Goal: Book appointment/travel/reservation

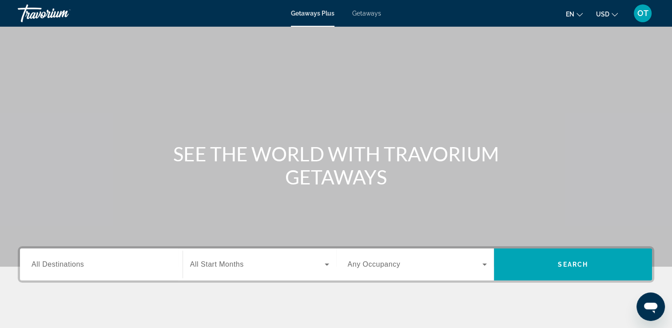
scroll to position [55, 0]
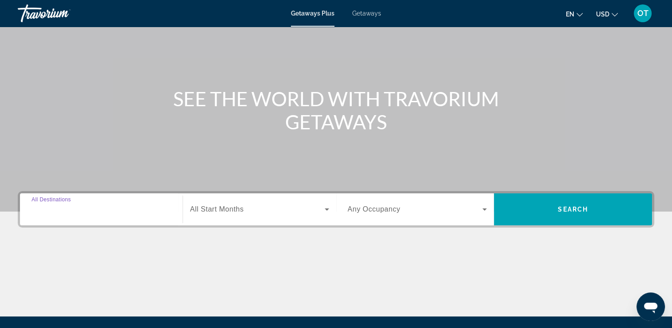
click at [123, 212] on input "Destination All Destinations" at bounding box center [101, 209] width 139 height 11
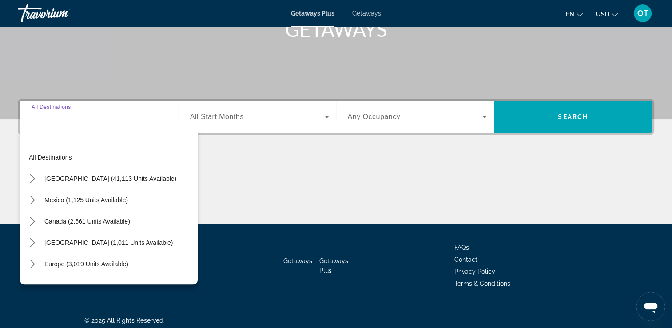
scroll to position [152, 0]
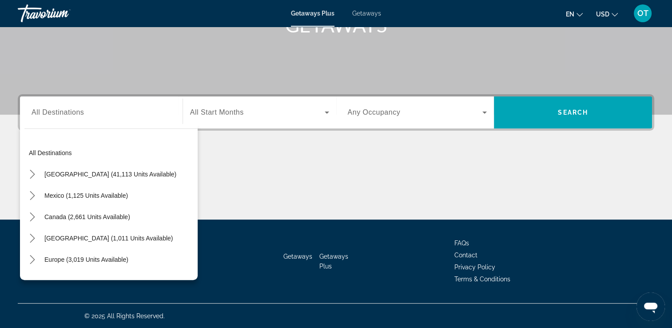
click at [362, 11] on span "Getaways" at bounding box center [366, 13] width 29 height 7
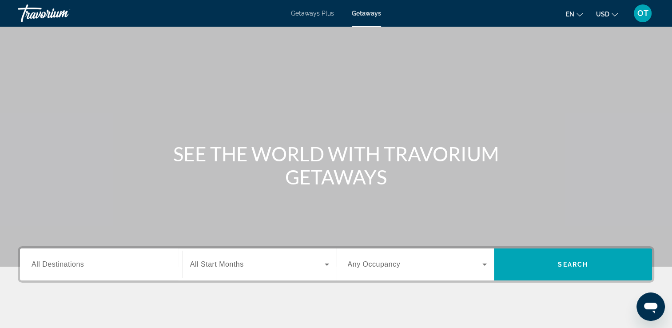
click at [73, 258] on div "Search widget" at bounding box center [101, 264] width 139 height 25
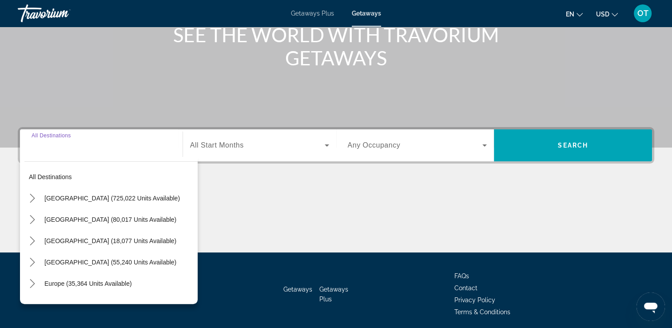
scroll to position [152, 0]
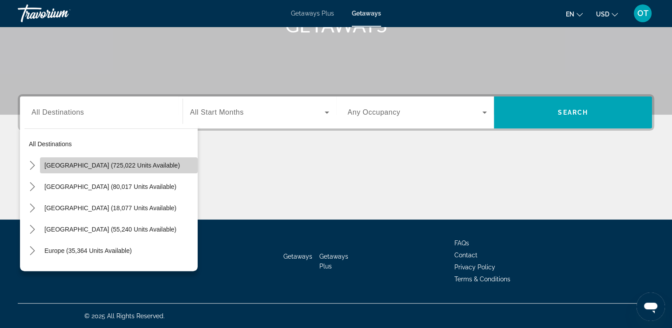
click at [123, 162] on span "[GEOGRAPHIC_DATA] (725,022 units available)" at bounding box center [111, 165] width 135 height 7
type input "**********"
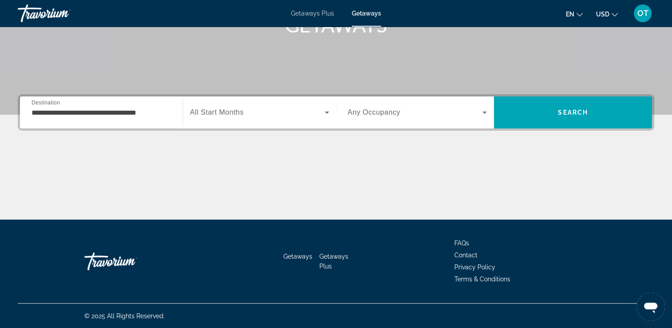
click at [249, 120] on div "Search widget" at bounding box center [259, 112] width 139 height 25
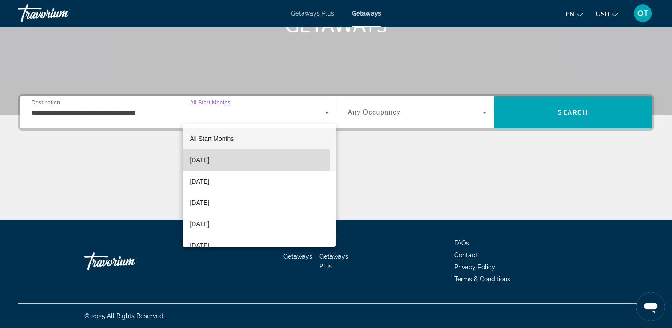
click at [237, 160] on mat-option "[DATE]" at bounding box center [258, 159] width 153 height 21
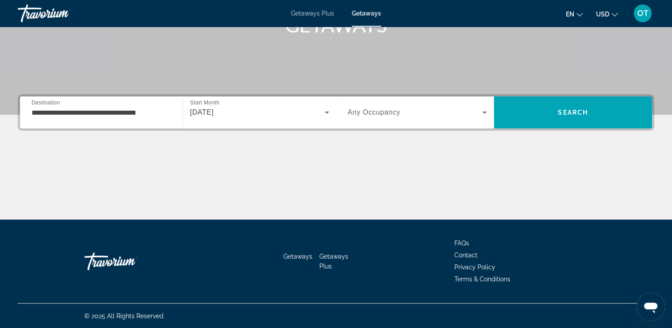
click at [375, 111] on span "Any Occupancy" at bounding box center [374, 112] width 53 height 8
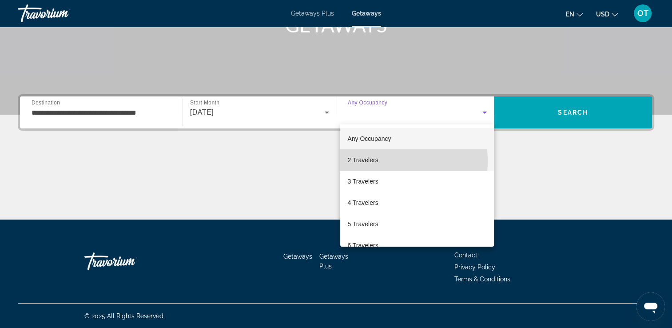
click at [369, 161] on span "2 Travelers" at bounding box center [362, 159] width 31 height 11
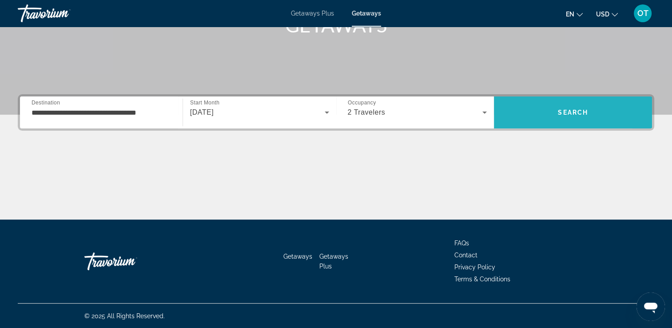
click at [530, 105] on span "Search" at bounding box center [573, 112] width 158 height 21
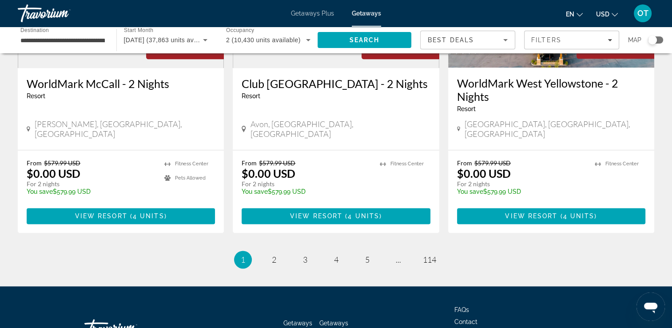
scroll to position [1148, 0]
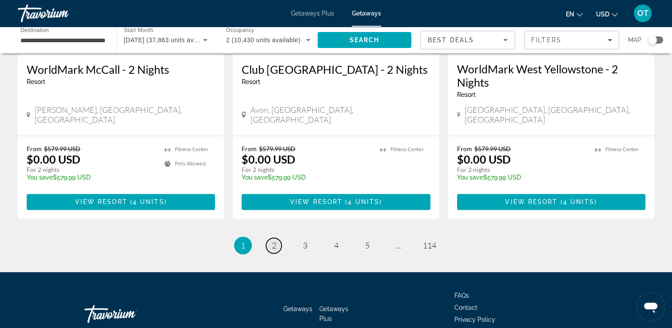
click at [275, 240] on span "2" at bounding box center [274, 245] width 4 height 10
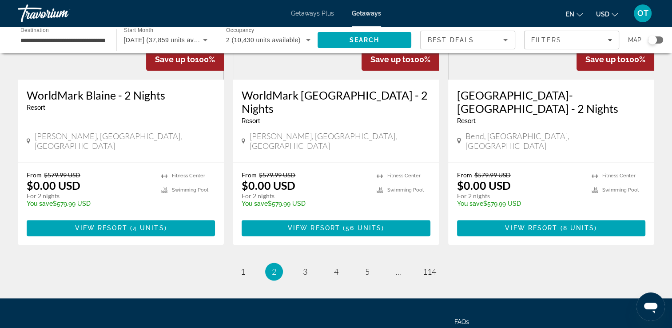
scroll to position [1124, 0]
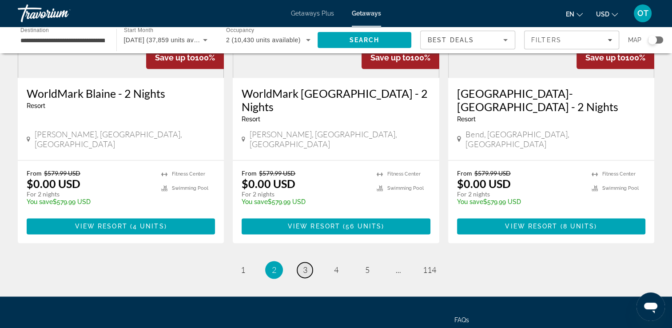
click at [309, 262] on link "page 3" at bounding box center [305, 270] width 16 height 16
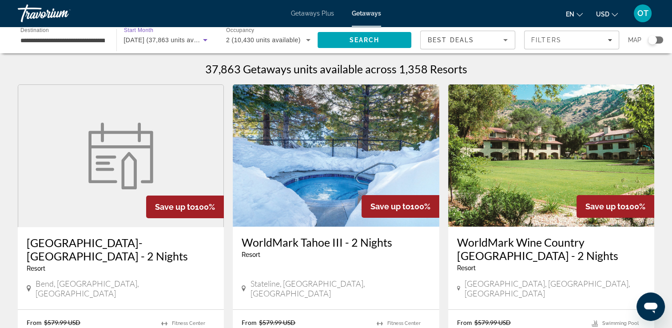
click at [163, 36] on span "October 2025 (37,863 units available)" at bounding box center [169, 39] width 91 height 7
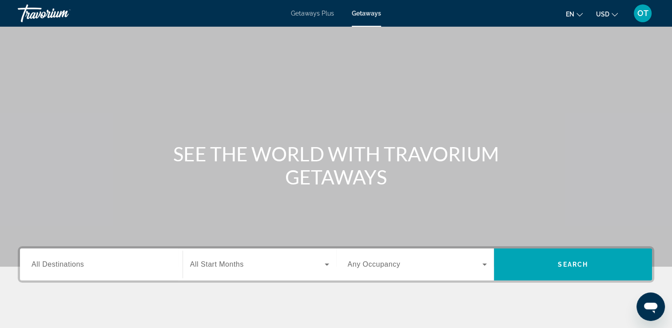
click at [117, 267] on input "Destination All Destinations" at bounding box center [101, 264] width 139 height 11
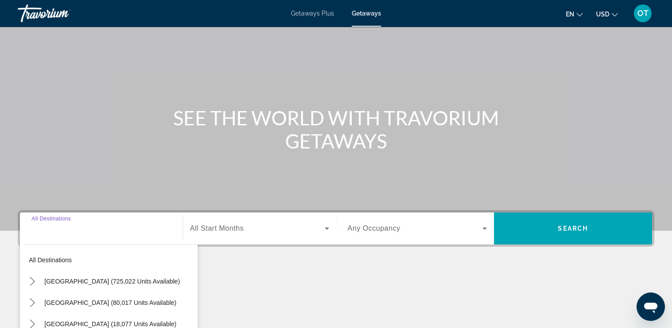
scroll to position [152, 0]
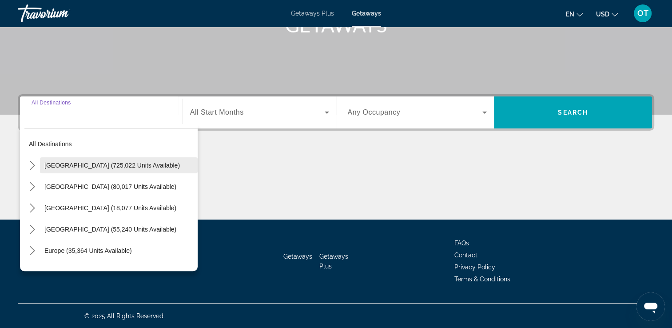
click at [123, 165] on span "[GEOGRAPHIC_DATA] (725,022 units available)" at bounding box center [111, 165] width 135 height 7
type input "**********"
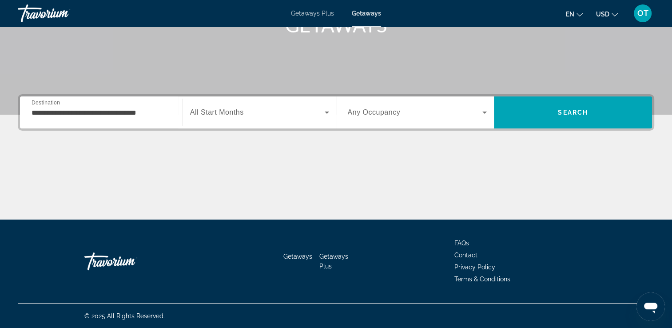
click at [241, 113] on span "All Start Months" at bounding box center [217, 112] width 54 height 8
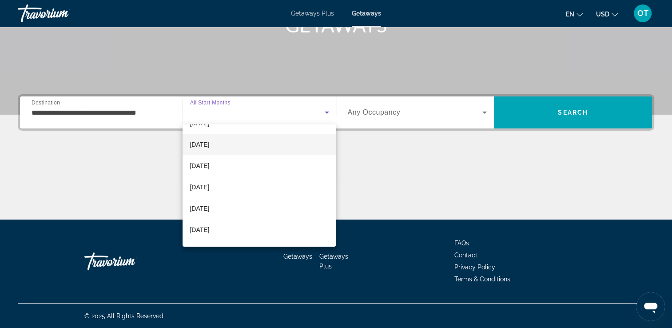
scroll to position [49, 0]
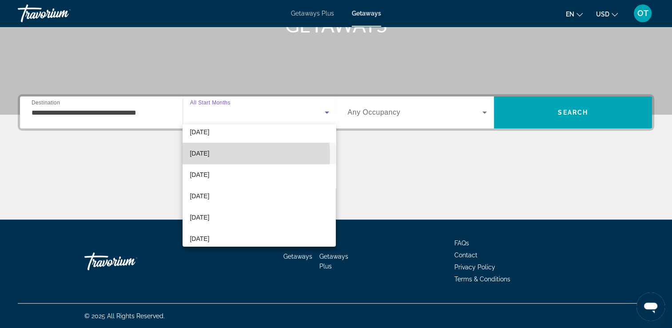
click at [209, 154] on span "[DATE]" at bounding box center [200, 153] width 20 height 11
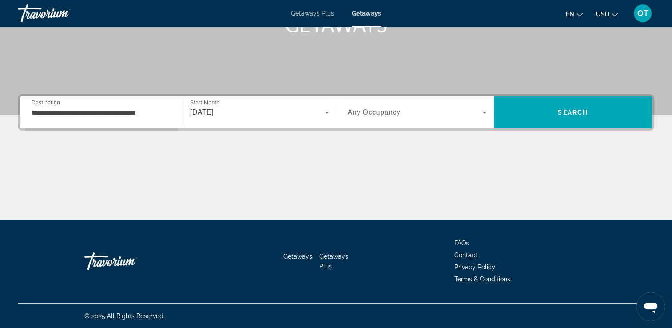
click at [360, 117] on div "Search widget" at bounding box center [417, 112] width 139 height 25
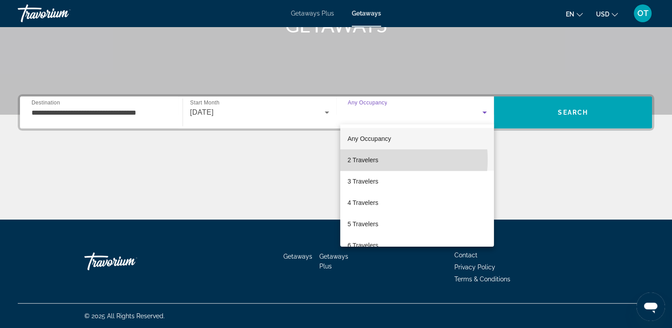
click at [360, 159] on span "2 Travelers" at bounding box center [362, 159] width 31 height 11
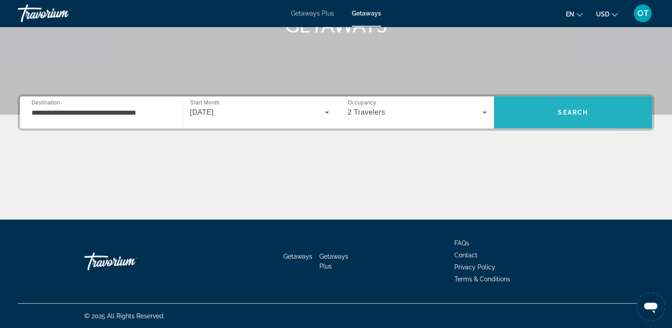
click at [520, 113] on span "Search" at bounding box center [573, 112] width 158 height 21
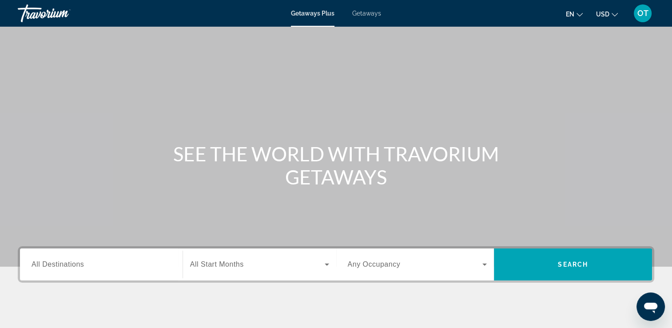
click at [365, 18] on div "Getaways Plus Getaways en English Español Français Italiano Português русский U…" at bounding box center [336, 13] width 672 height 23
click at [365, 14] on span "Getaways" at bounding box center [366, 13] width 29 height 7
click at [100, 263] on input "Destination All Destinations" at bounding box center [101, 264] width 139 height 11
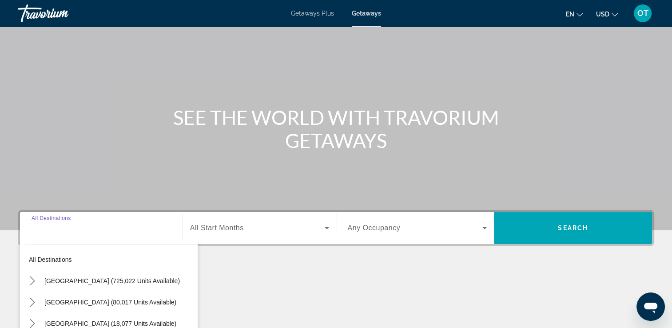
scroll to position [152, 0]
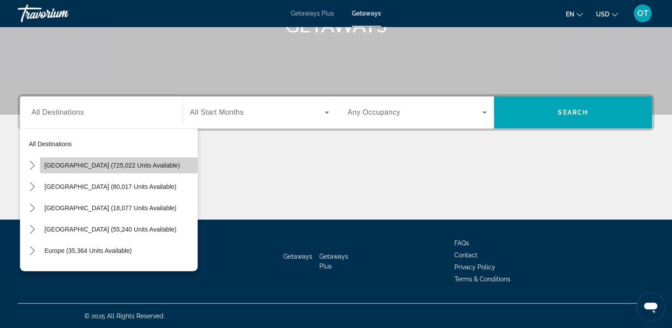
click at [121, 166] on span "[GEOGRAPHIC_DATA] (725,022 units available)" at bounding box center [111, 165] width 135 height 7
type input "**********"
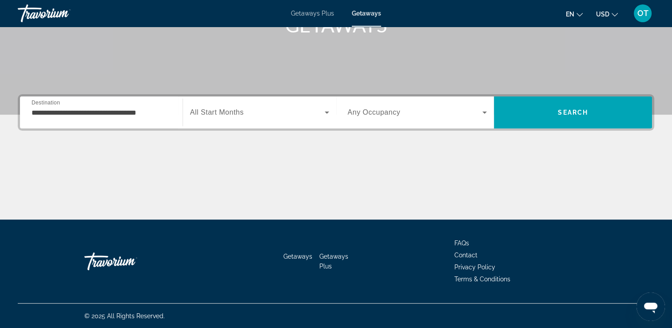
click at [234, 115] on span "All Start Months" at bounding box center [217, 112] width 54 height 8
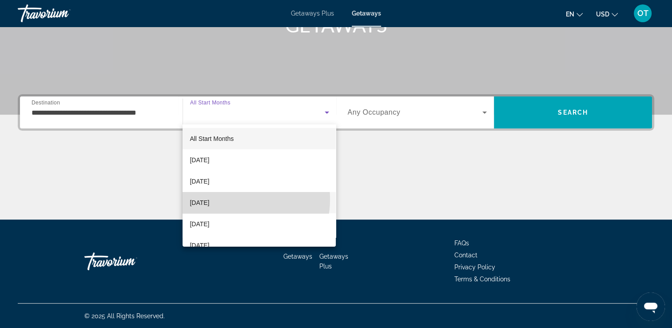
click at [209, 199] on span "[DATE]" at bounding box center [200, 202] width 20 height 11
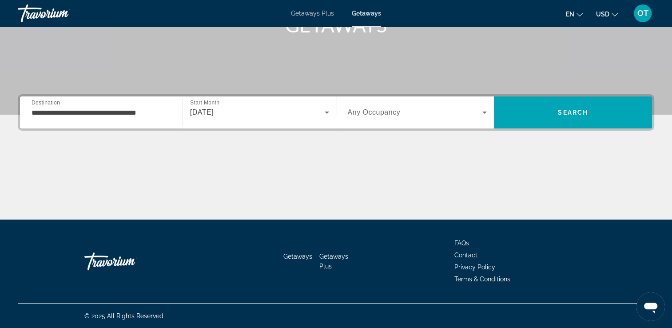
click at [362, 111] on span "Any Occupancy" at bounding box center [374, 112] width 53 height 8
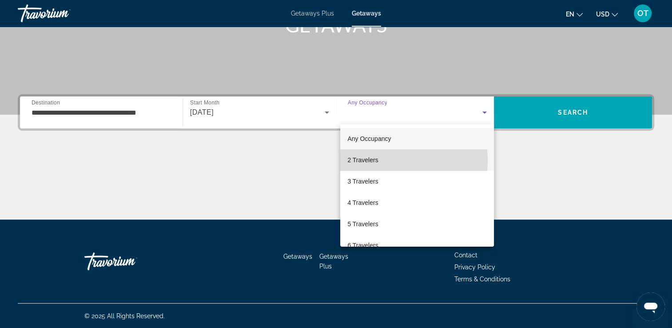
click at [360, 161] on span "2 Travelers" at bounding box center [362, 159] width 31 height 11
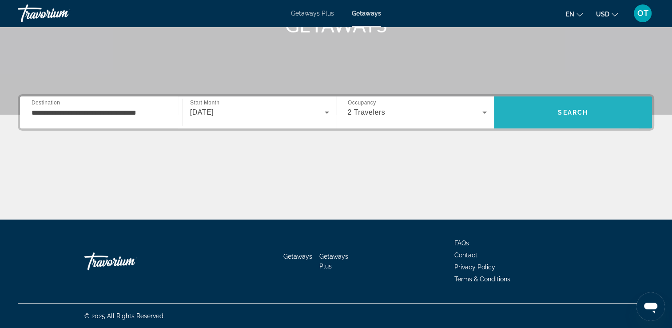
click at [534, 102] on span "Search" at bounding box center [573, 112] width 158 height 21
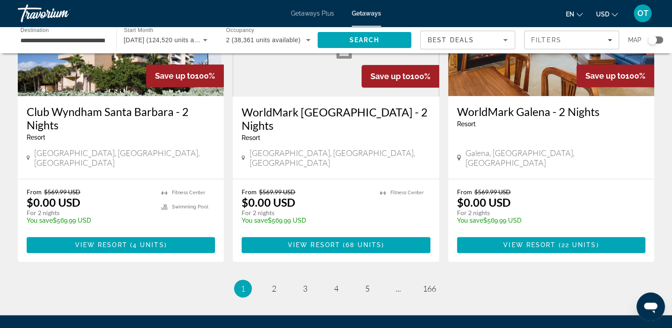
scroll to position [1106, 0]
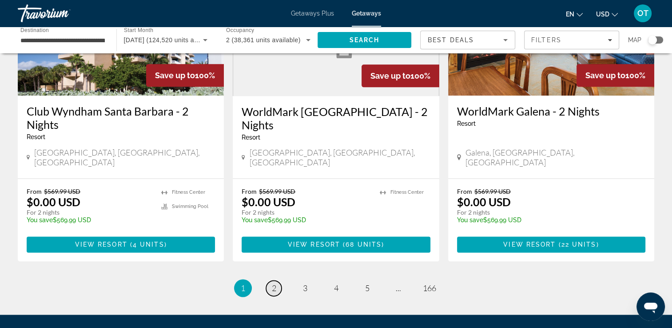
click at [272, 283] on span "2" at bounding box center [274, 288] width 4 height 10
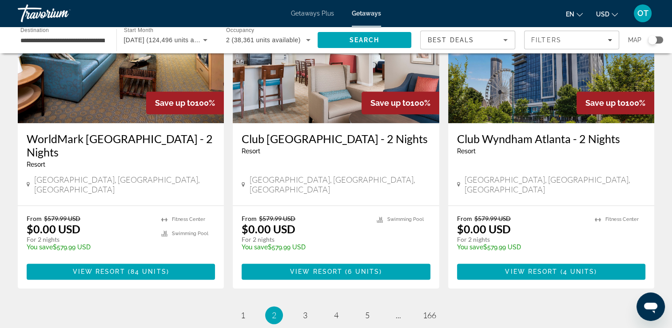
scroll to position [1093, 0]
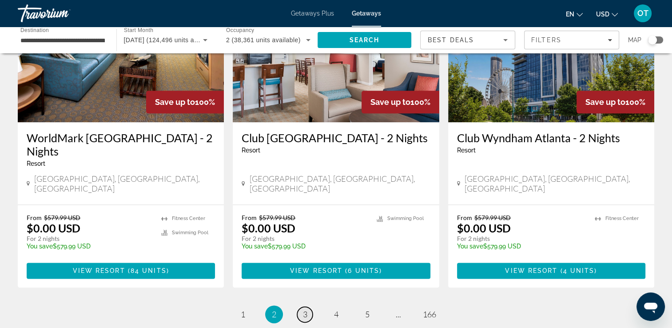
click at [303, 309] on span "3" at bounding box center [305, 314] width 4 height 10
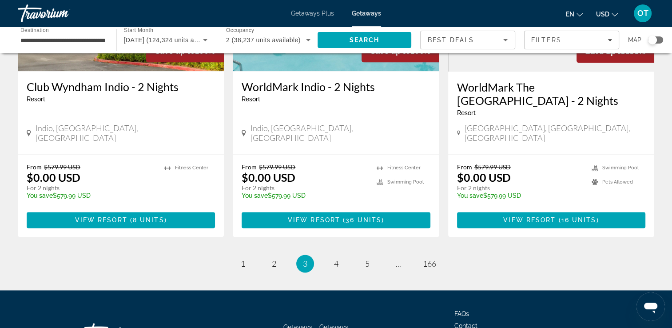
scroll to position [1131, 0]
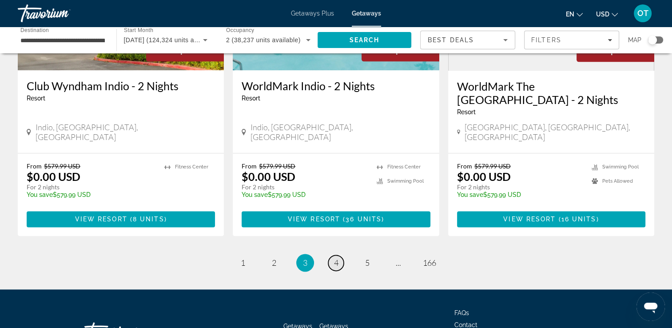
click at [336, 257] on span "4" at bounding box center [336, 262] width 4 height 10
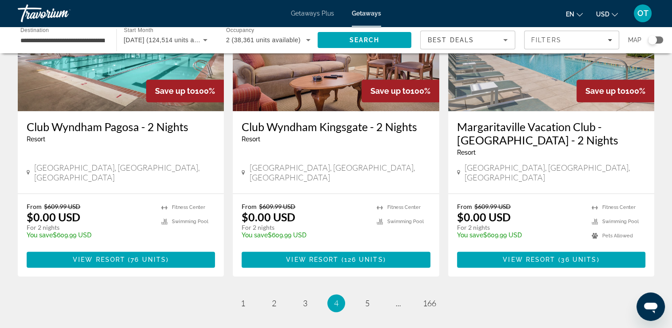
scroll to position [1082, 0]
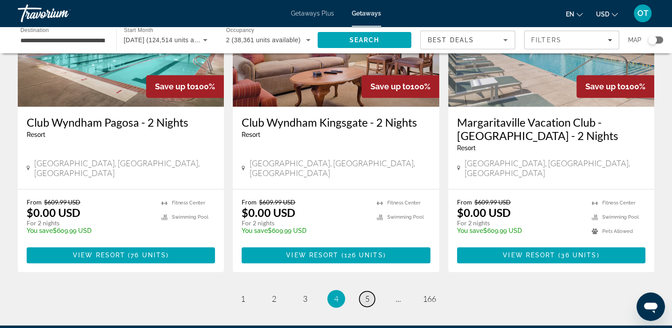
click at [364, 291] on link "page 5" at bounding box center [367, 299] width 16 height 16
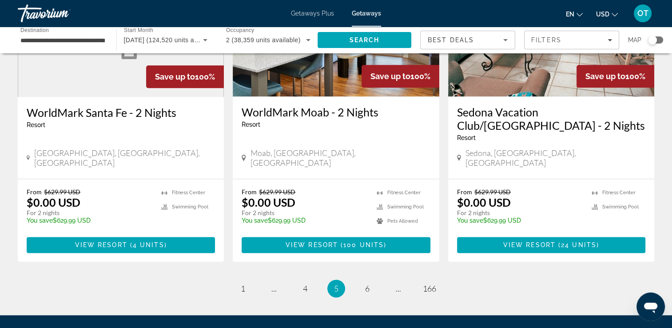
scroll to position [1106, 0]
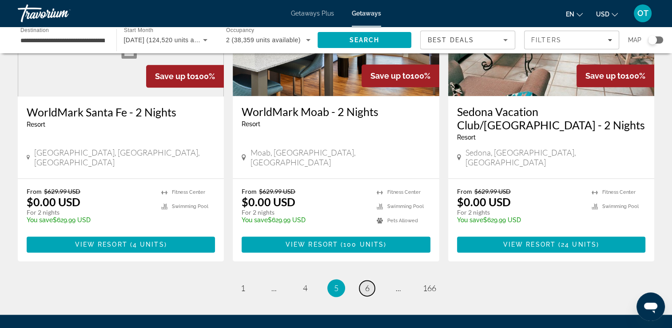
click at [368, 283] on span "6" at bounding box center [367, 288] width 4 height 10
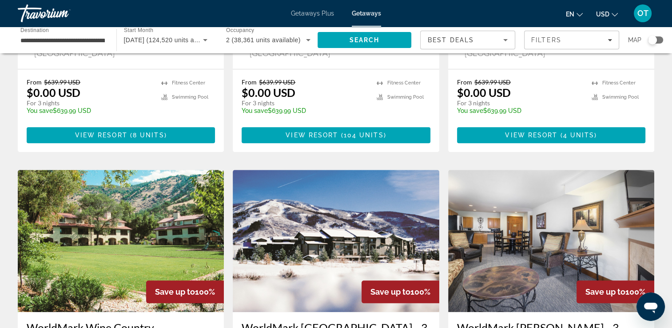
scroll to position [903, 0]
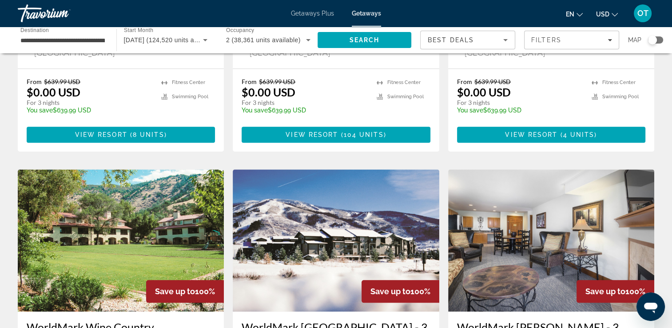
click at [370, 286] on span "Save up to" at bounding box center [390, 290] width 40 height 9
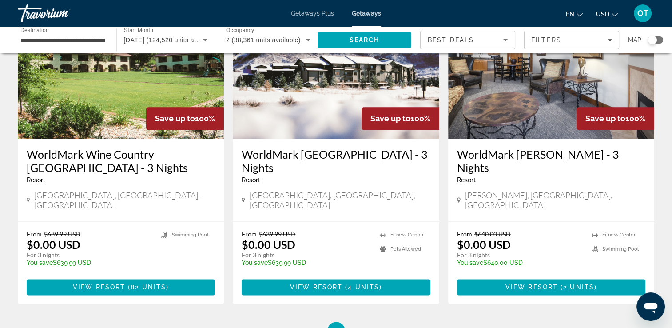
scroll to position [1080, 0]
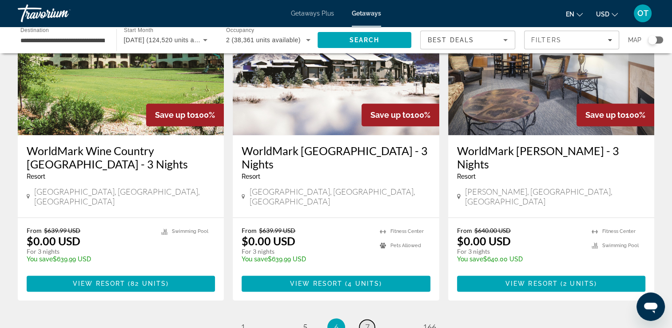
click at [368, 322] on span "7" at bounding box center [367, 327] width 4 height 10
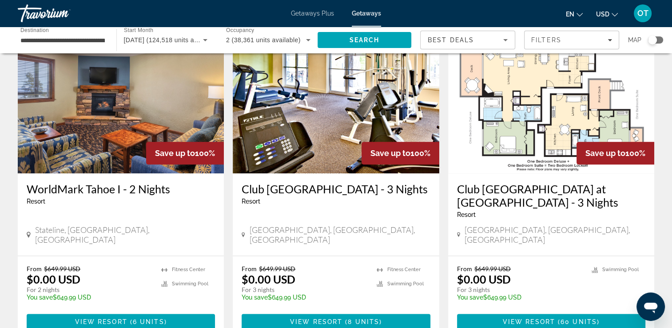
scroll to position [1055, 0]
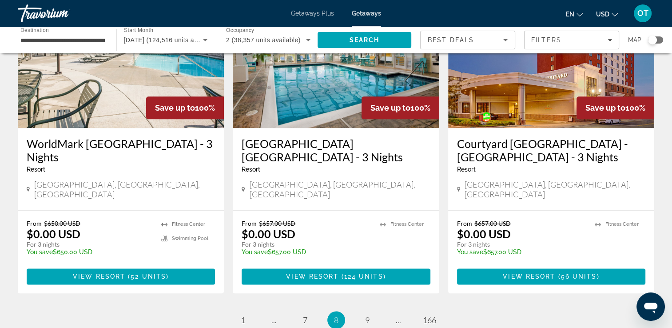
scroll to position [1074, 0]
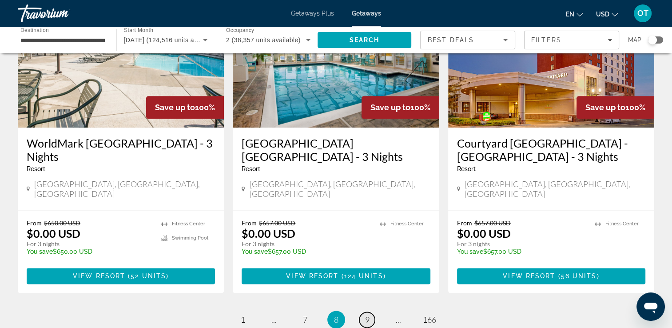
click at [369, 314] on span "9" at bounding box center [367, 319] width 4 height 10
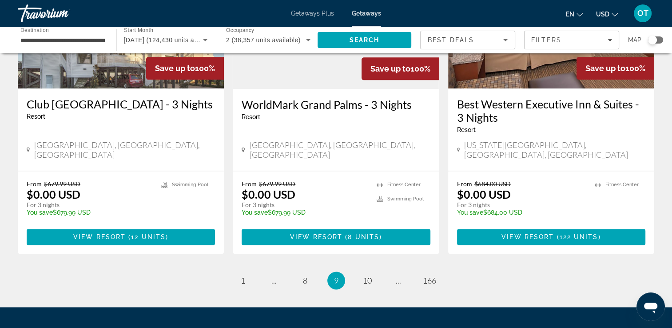
scroll to position [1113, 0]
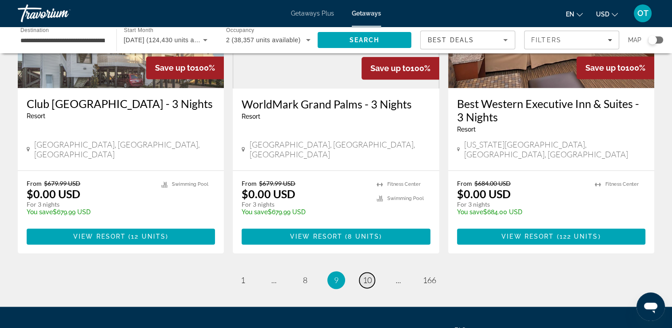
click at [368, 275] on span "10" at bounding box center [367, 280] width 9 height 10
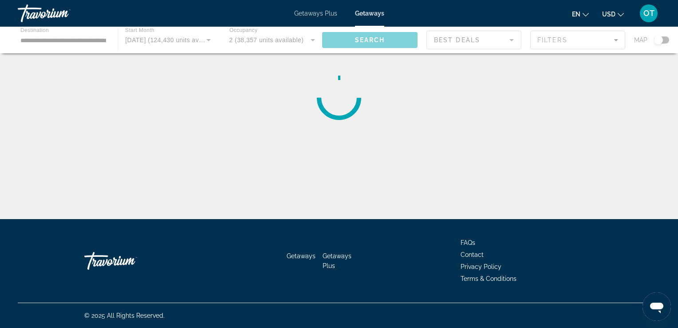
click at [174, 42] on div "Main content" at bounding box center [339, 40] width 678 height 27
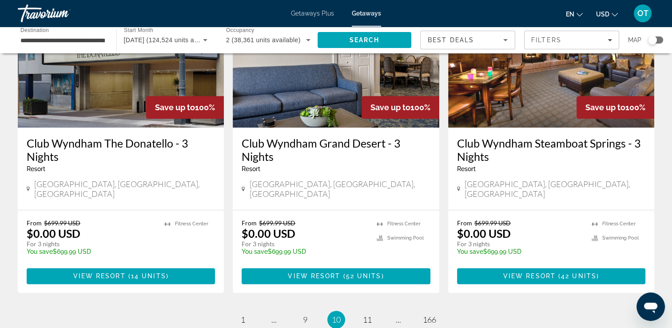
scroll to position [1101, 0]
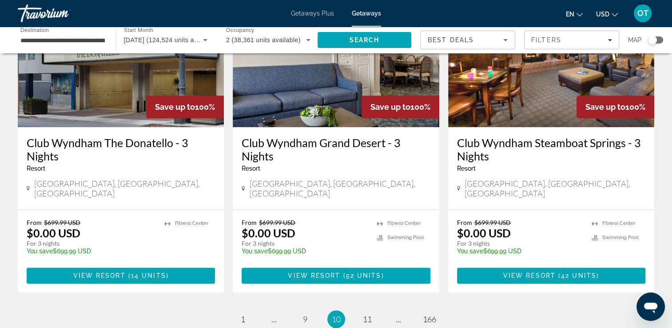
click at [327, 16] on span "Getaways Plus" at bounding box center [312, 13] width 43 height 7
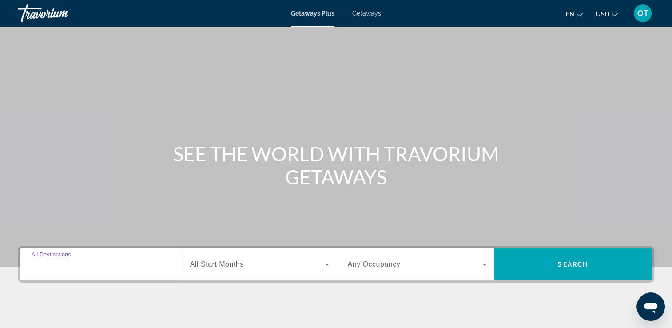
click at [153, 259] on input "Destination All Destinations" at bounding box center [101, 264] width 139 height 11
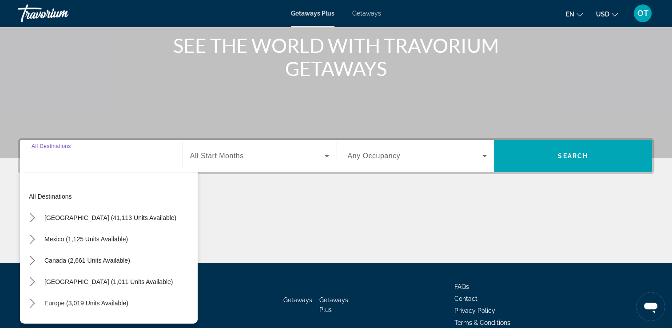
scroll to position [152, 0]
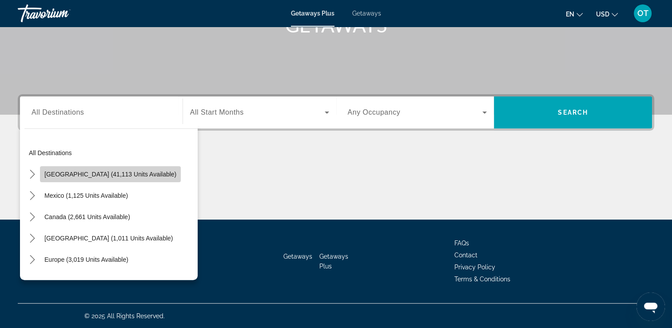
click at [137, 166] on span "Select destination: United States (41,113 units available)" at bounding box center [110, 173] width 141 height 21
type input "**********"
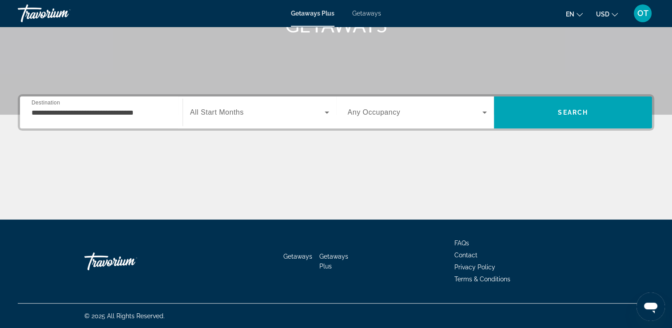
click at [233, 106] on div "Search widget" at bounding box center [259, 112] width 139 height 25
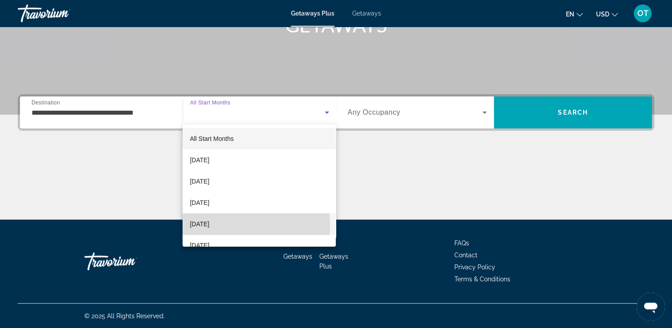
click at [209, 226] on span "[DATE]" at bounding box center [200, 223] width 20 height 11
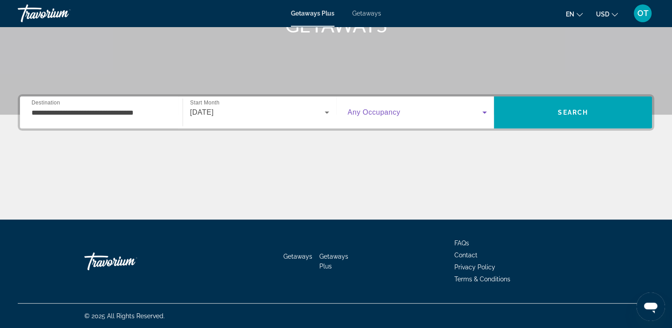
click at [384, 117] on span "Search widget" at bounding box center [415, 112] width 135 height 11
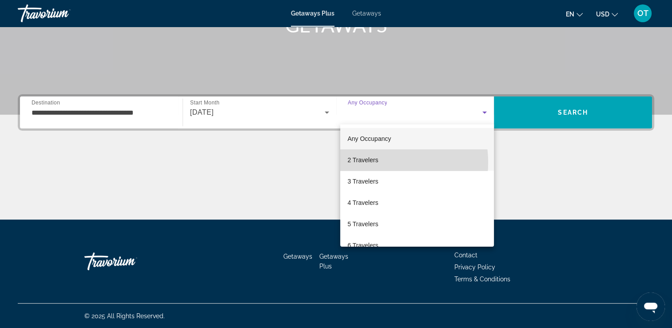
click at [368, 162] on span "2 Travelers" at bounding box center [362, 159] width 31 height 11
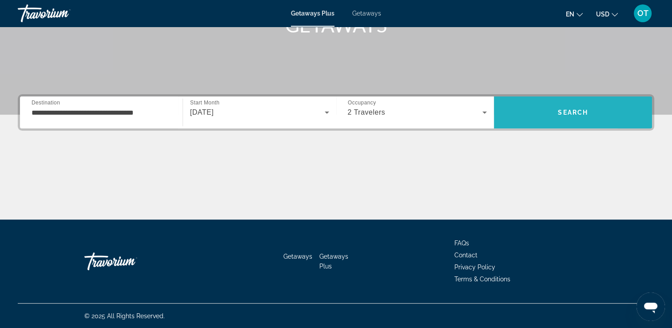
click at [523, 102] on span "Search" at bounding box center [573, 112] width 158 height 21
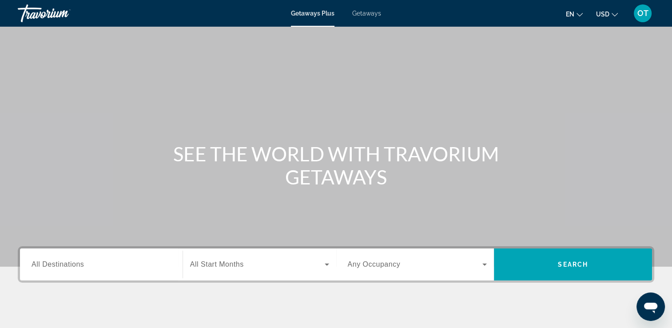
click at [376, 16] on span "Getaways" at bounding box center [366, 13] width 29 height 7
click at [106, 263] on input "Destination All Destinations" at bounding box center [101, 264] width 139 height 11
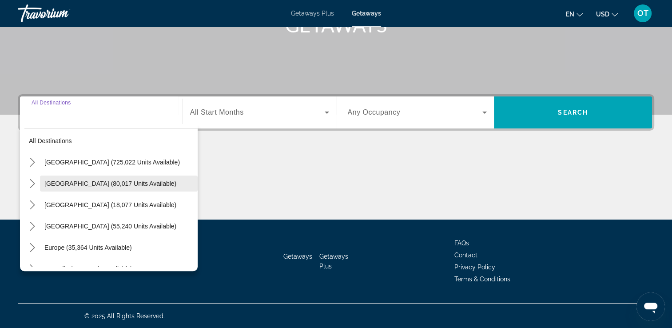
scroll to position [2, 0]
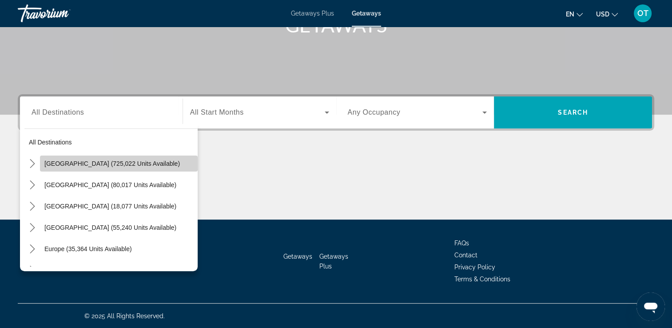
click at [119, 167] on span "Select destination: United States (725,022 units available)" at bounding box center [119, 163] width 158 height 21
type input "**********"
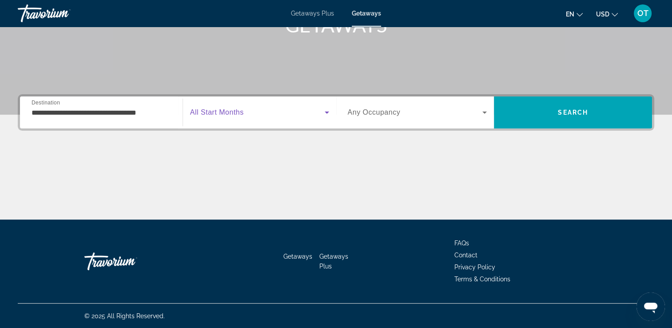
click at [252, 110] on span "Search widget" at bounding box center [257, 112] width 135 height 11
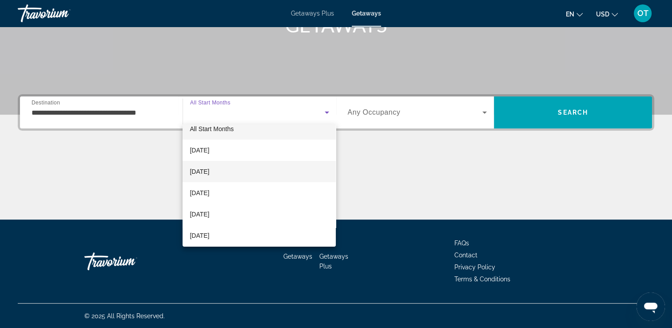
scroll to position [11, 0]
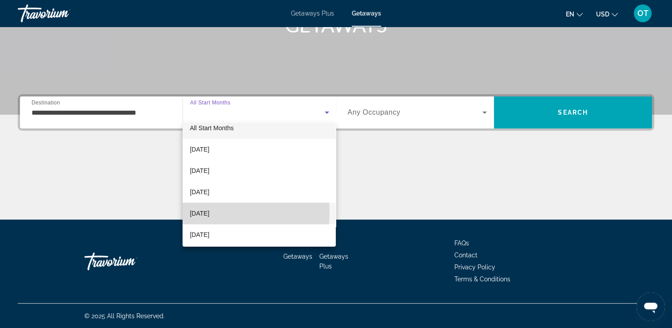
click at [209, 212] on span "[DATE]" at bounding box center [200, 213] width 20 height 11
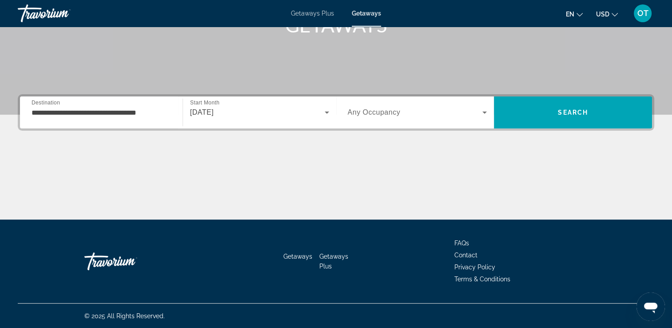
click at [384, 109] on span "Any Occupancy" at bounding box center [374, 112] width 53 height 8
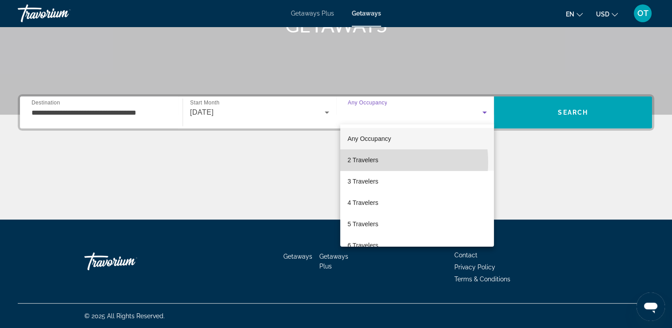
click at [367, 162] on span "2 Travelers" at bounding box center [362, 159] width 31 height 11
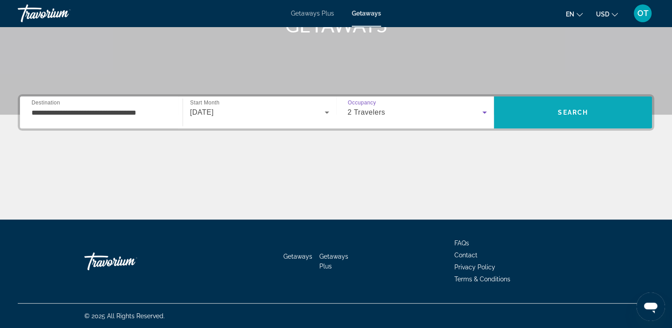
click at [555, 97] on span "Search" at bounding box center [573, 112] width 158 height 32
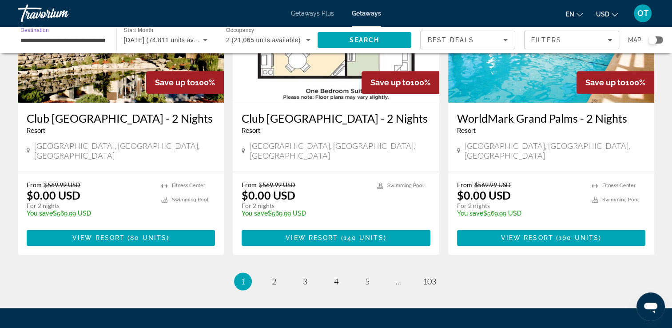
scroll to position [1108, 0]
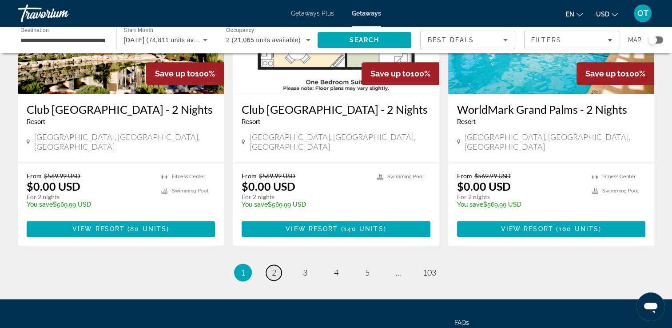
click at [275, 267] on span "2" at bounding box center [274, 272] width 4 height 10
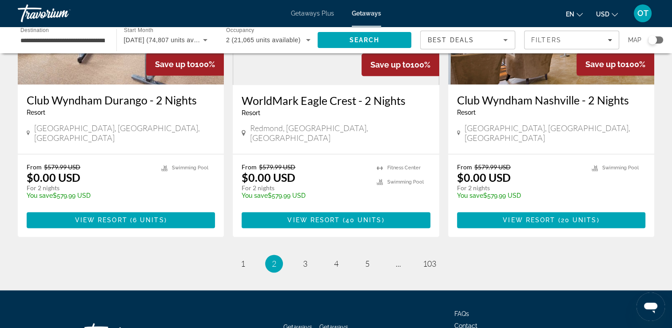
scroll to position [1148, 0]
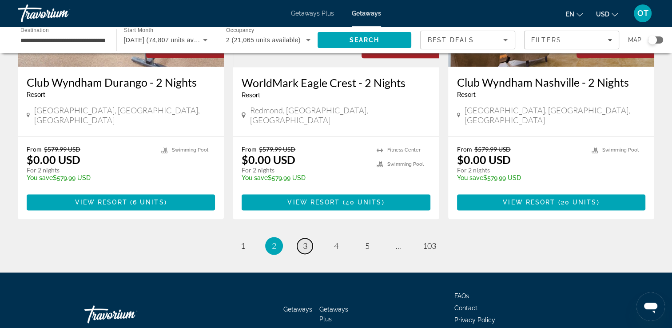
click at [305, 241] on span "3" at bounding box center [305, 246] width 4 height 10
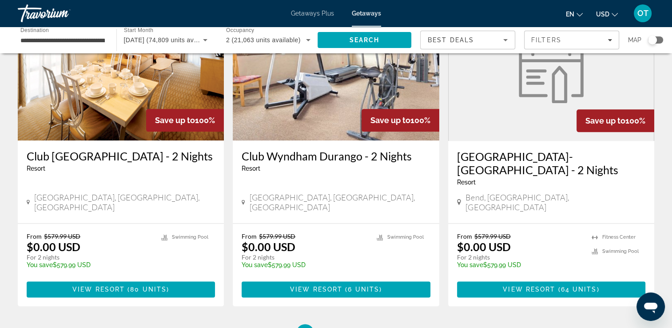
scroll to position [1161, 0]
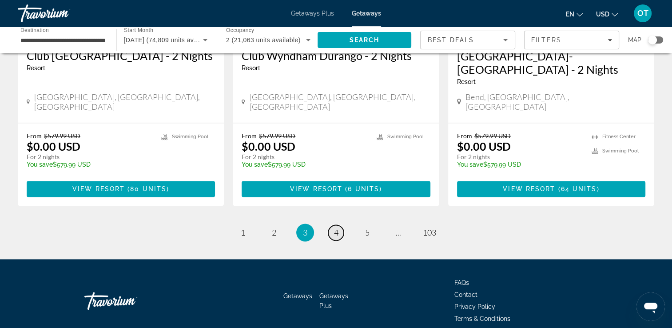
click at [337, 225] on link "page 4" at bounding box center [336, 233] width 16 height 16
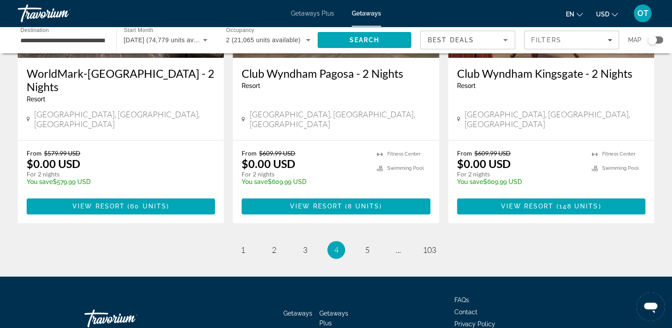
scroll to position [1135, 0]
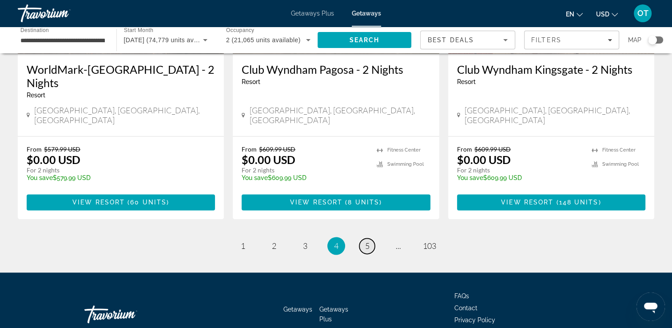
click at [367, 238] on link "page 5" at bounding box center [367, 246] width 16 height 16
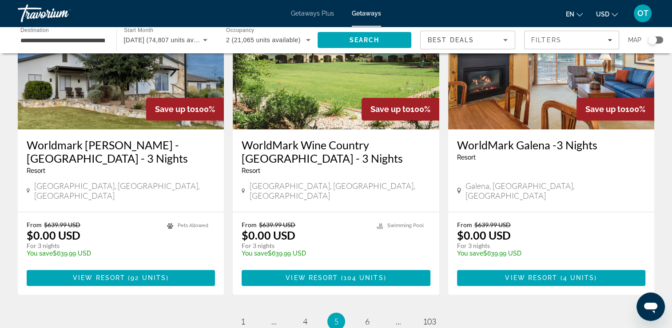
scroll to position [1062, 0]
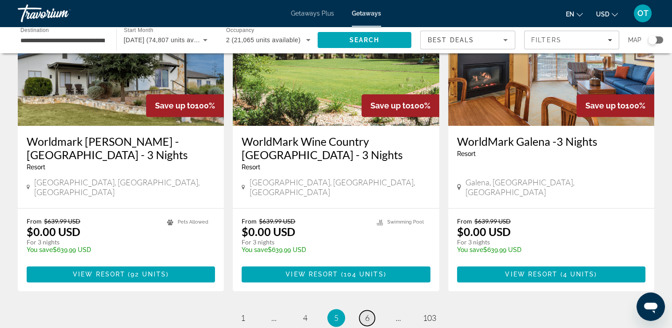
click at [368, 313] on span "6" at bounding box center [367, 318] width 4 height 10
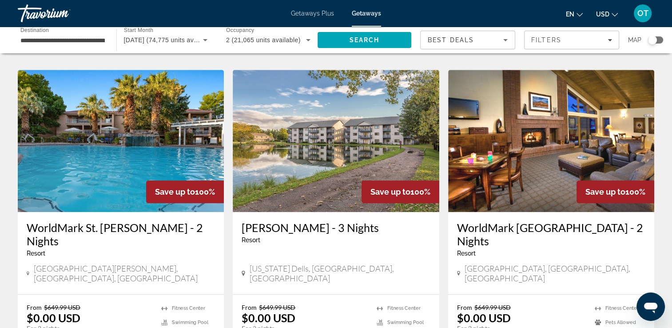
scroll to position [673, 0]
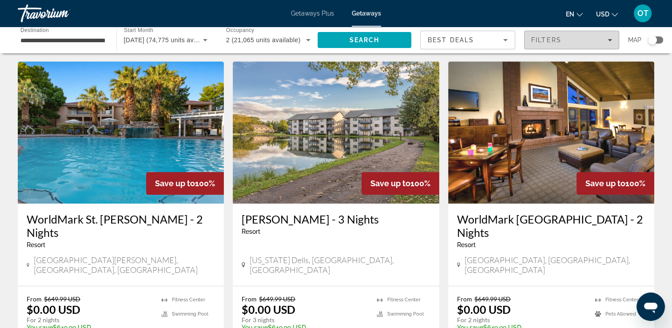
click at [566, 42] on div "Filters" at bounding box center [571, 39] width 81 height 7
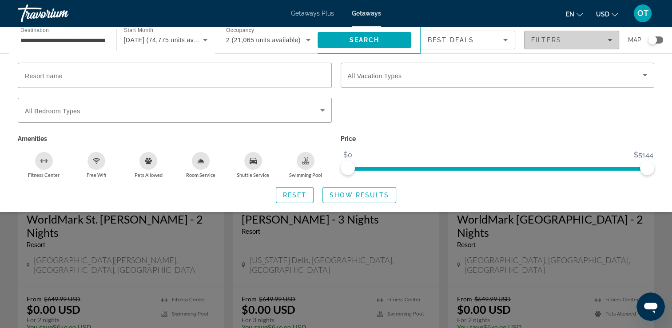
click at [566, 42] on div "Filters" at bounding box center [571, 39] width 81 height 7
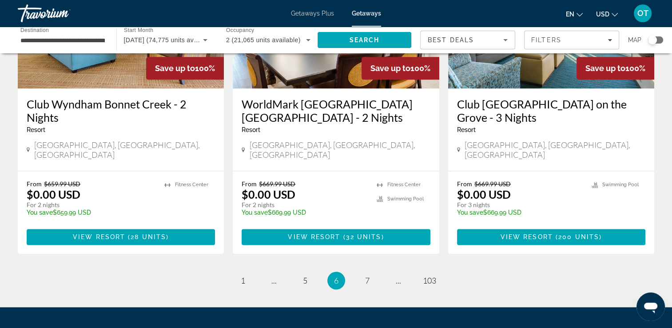
scroll to position [1161, 0]
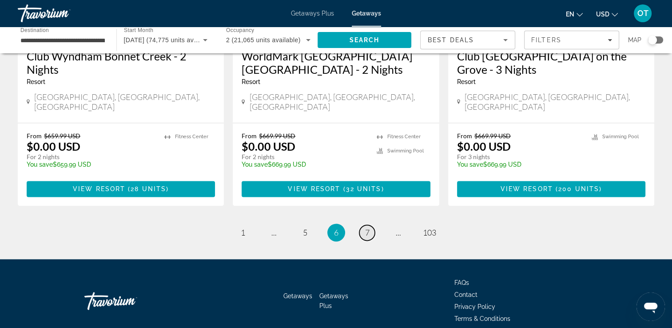
click at [368, 227] on span "7" at bounding box center [367, 232] width 4 height 10
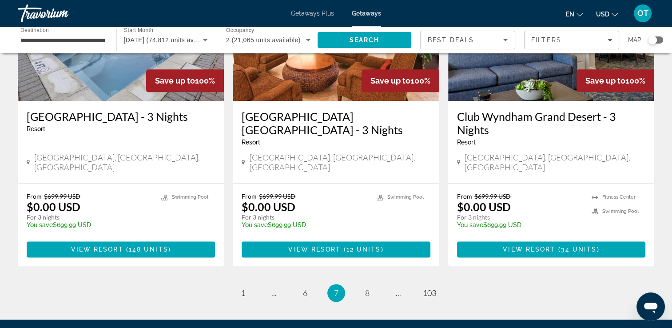
scroll to position [1161, 0]
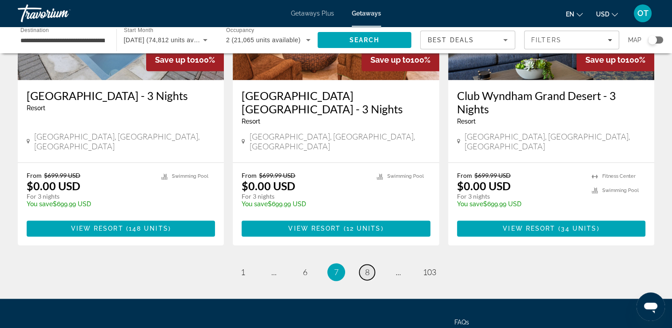
click at [371, 264] on link "page 8" at bounding box center [367, 272] width 16 height 16
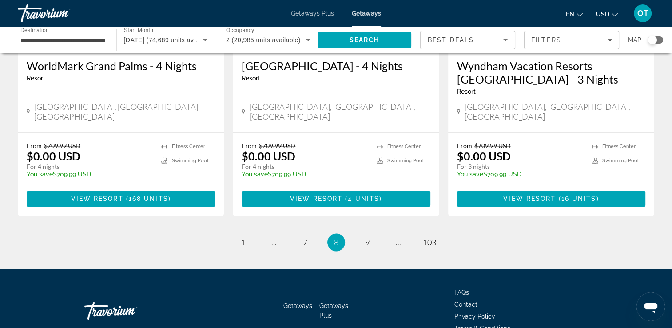
scroll to position [1161, 0]
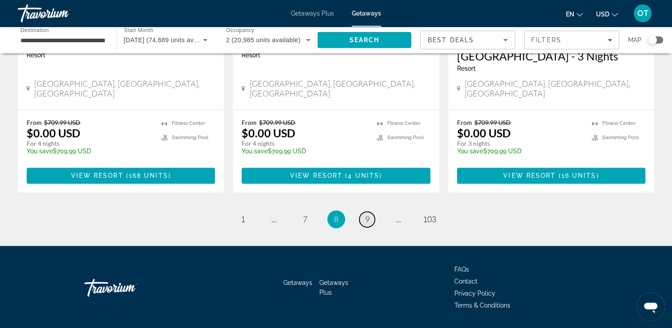
click at [367, 214] on span "9" at bounding box center [367, 219] width 4 height 10
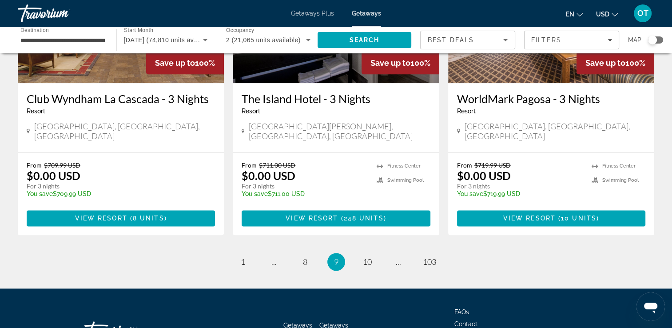
scroll to position [1114, 0]
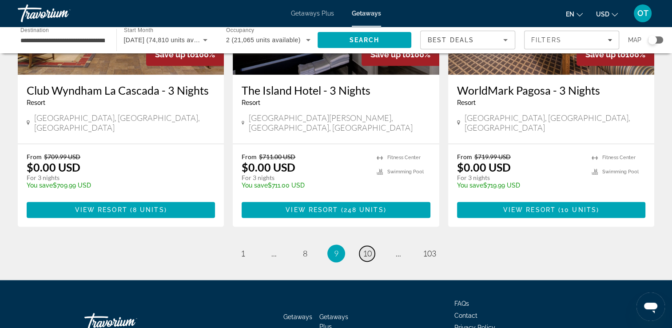
click at [373, 245] on link "page 10" at bounding box center [367, 253] width 16 height 16
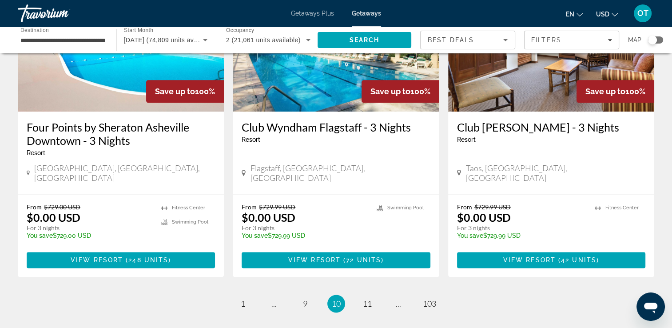
scroll to position [1124, 0]
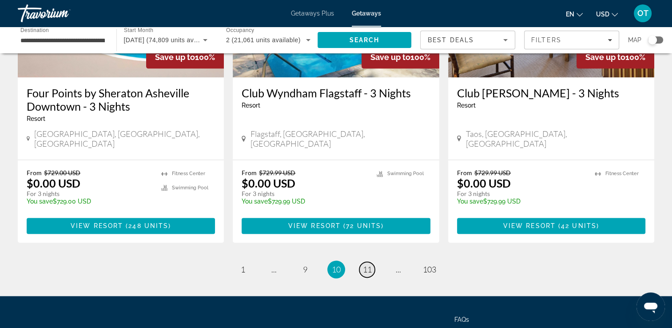
click at [371, 264] on span "11" at bounding box center [367, 269] width 9 height 10
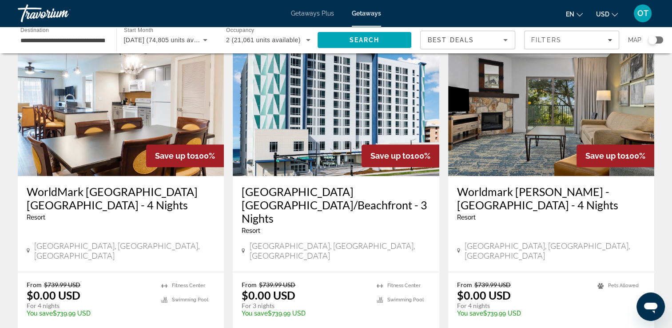
scroll to position [1148, 0]
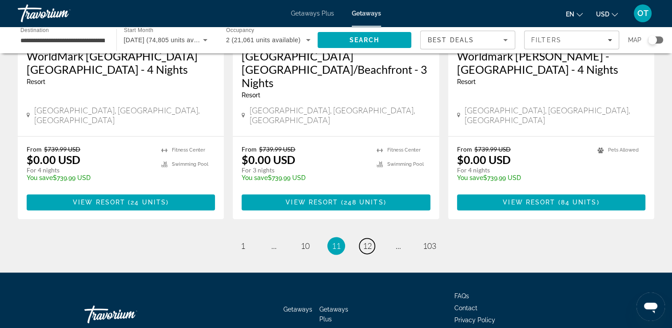
click at [370, 241] on span "12" at bounding box center [367, 246] width 9 height 10
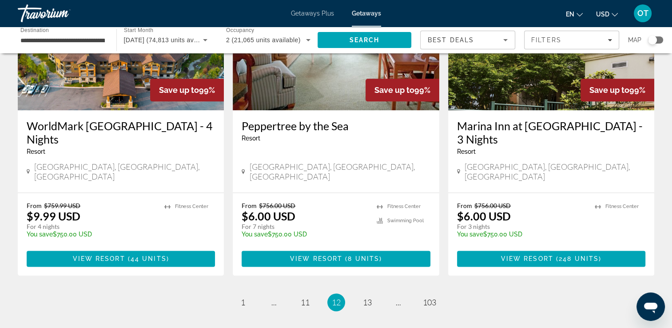
scroll to position [1135, 0]
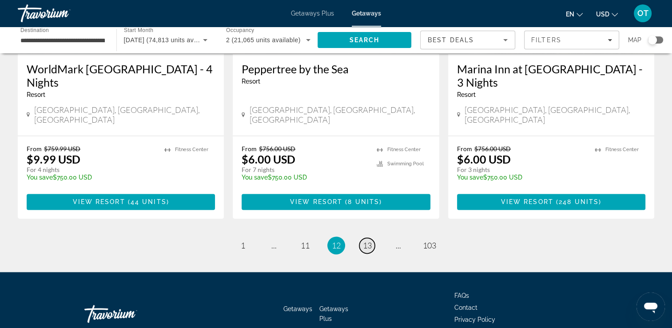
click at [368, 240] on span "13" at bounding box center [367, 245] width 9 height 10
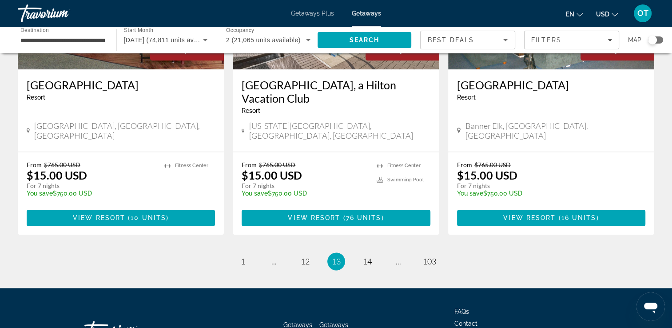
scroll to position [1119, 0]
click at [363, 256] on span "14" at bounding box center [367, 261] width 9 height 10
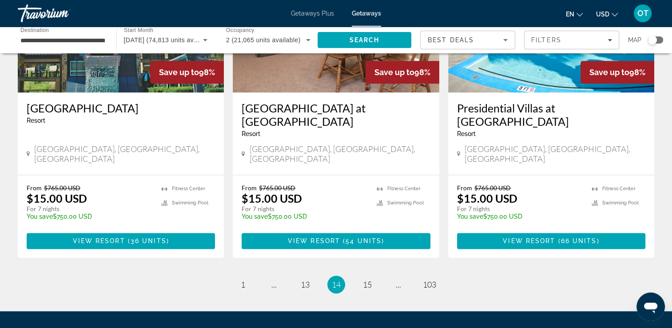
scroll to position [1148, 0]
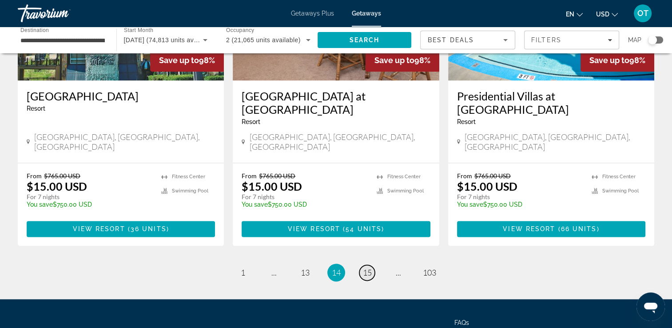
click at [373, 265] on link "page 15" at bounding box center [367, 273] width 16 height 16
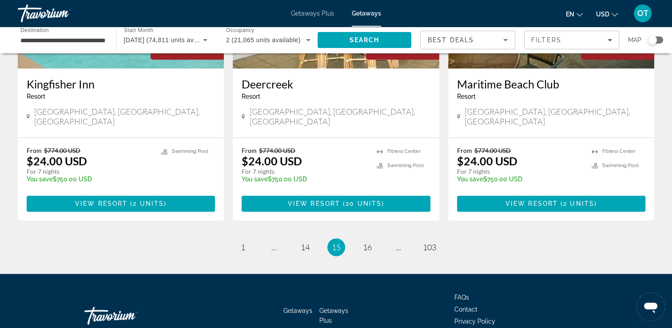
scroll to position [1121, 0]
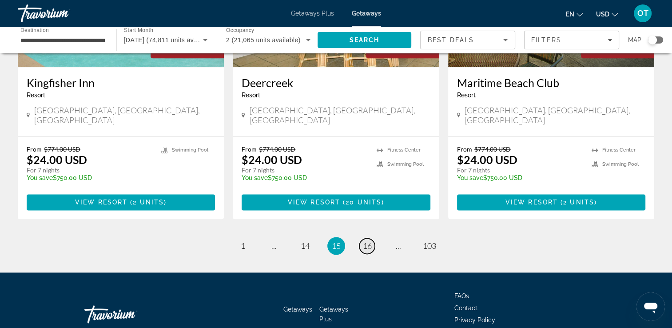
click at [371, 241] on span "16" at bounding box center [367, 246] width 9 height 10
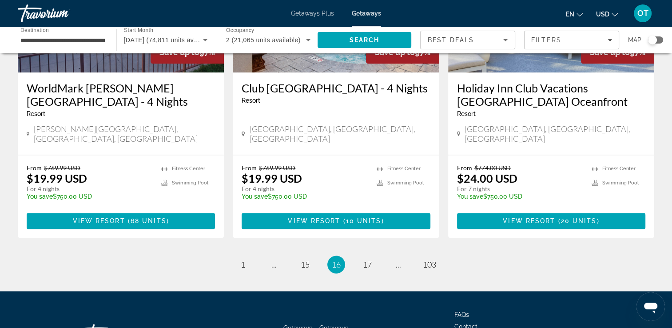
scroll to position [1148, 0]
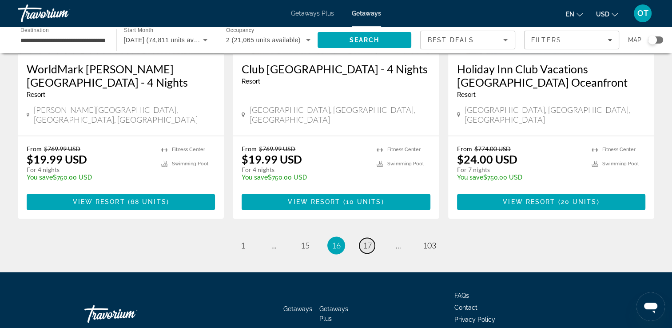
click at [365, 240] on span "17" at bounding box center [367, 245] width 9 height 10
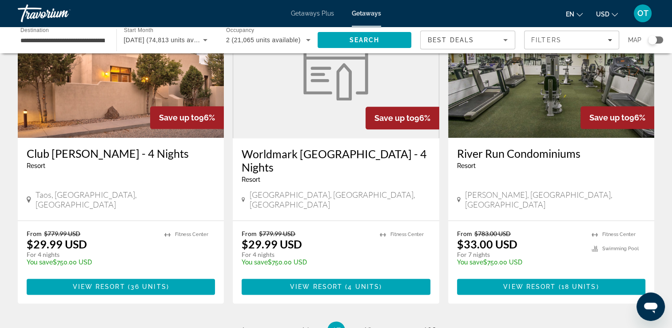
scroll to position [1135, 0]
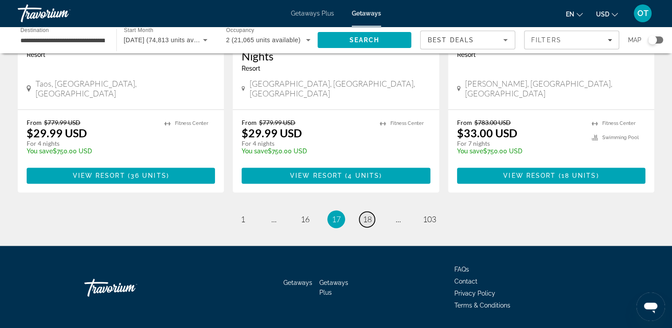
click at [368, 214] on span "18" at bounding box center [367, 219] width 9 height 10
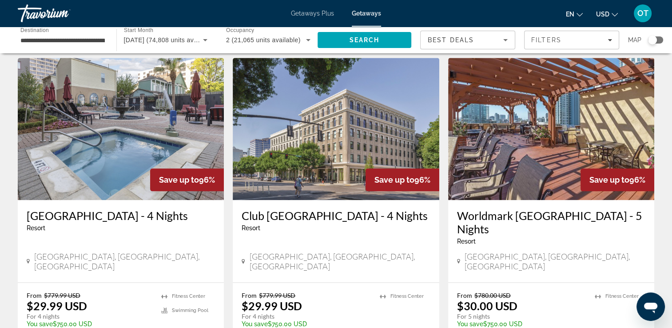
scroll to position [1135, 0]
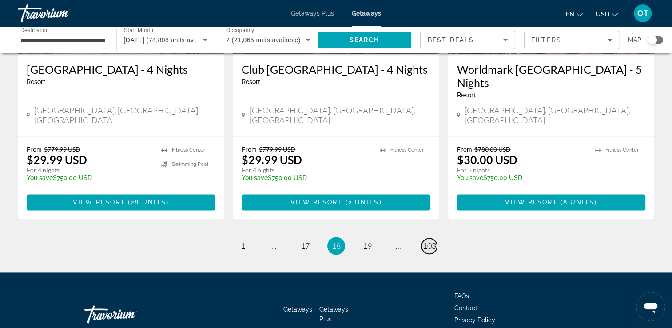
click at [430, 241] on span "103" at bounding box center [429, 246] width 13 height 10
